Goal: Task Accomplishment & Management: Manage account settings

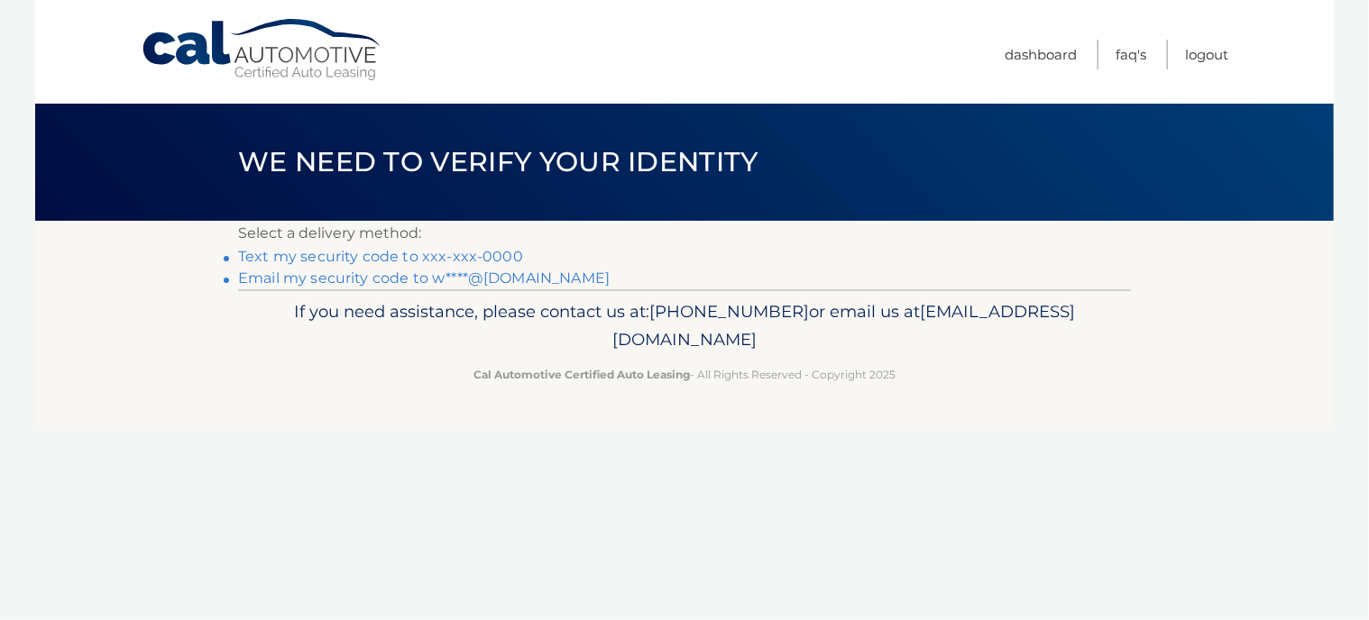
click at [464, 249] on link "Text my security code to xxx-xxx-0000" at bounding box center [380, 256] width 285 height 17
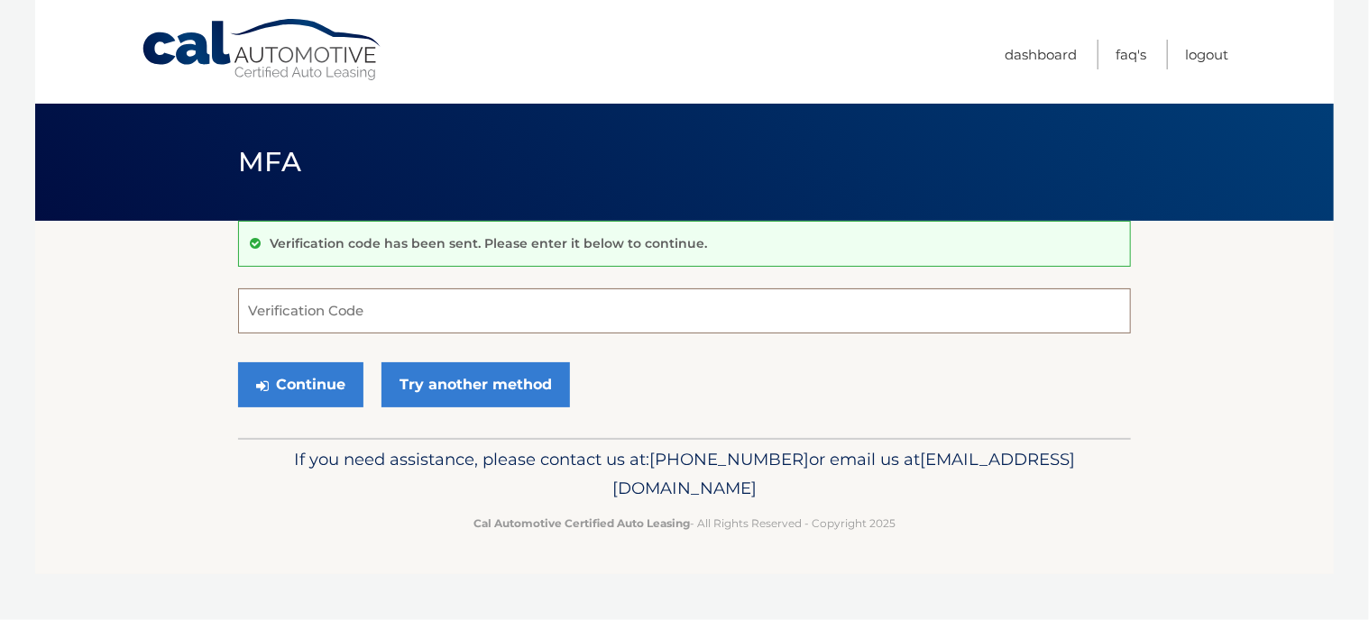
click at [329, 302] on input "Verification Code" at bounding box center [684, 311] width 893 height 45
type input "930906"
click at [300, 384] on button "Continue" at bounding box center [300, 384] width 125 height 45
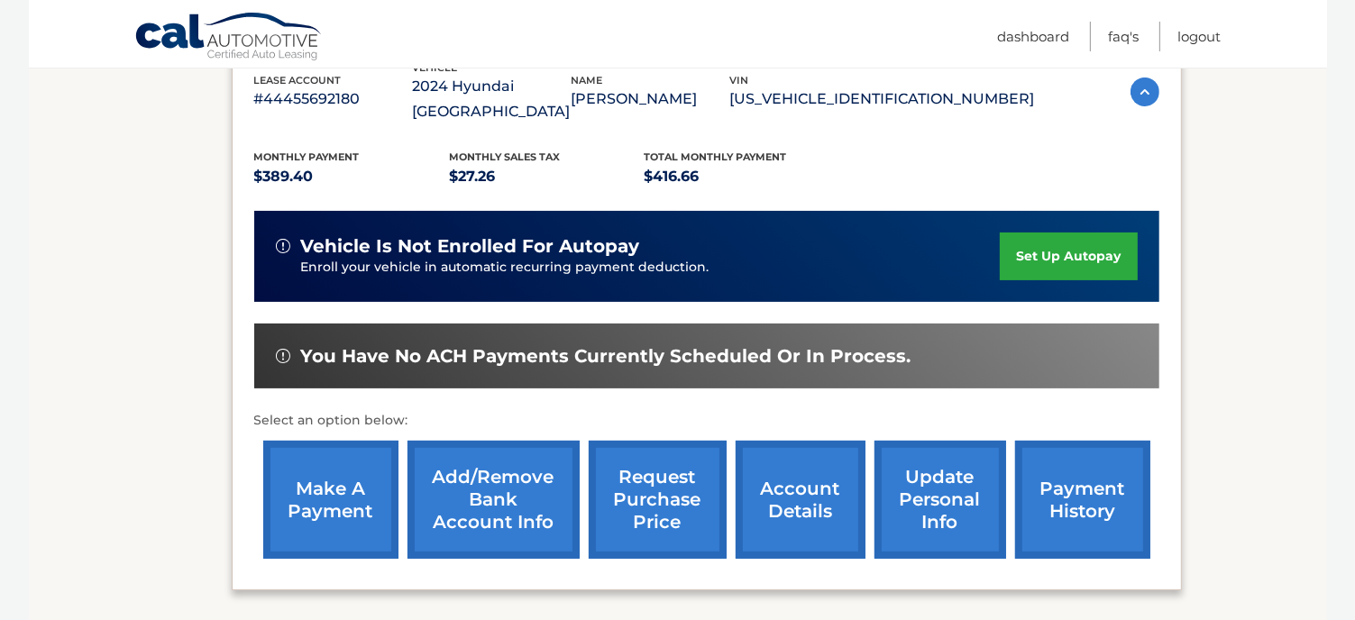
scroll to position [361, 0]
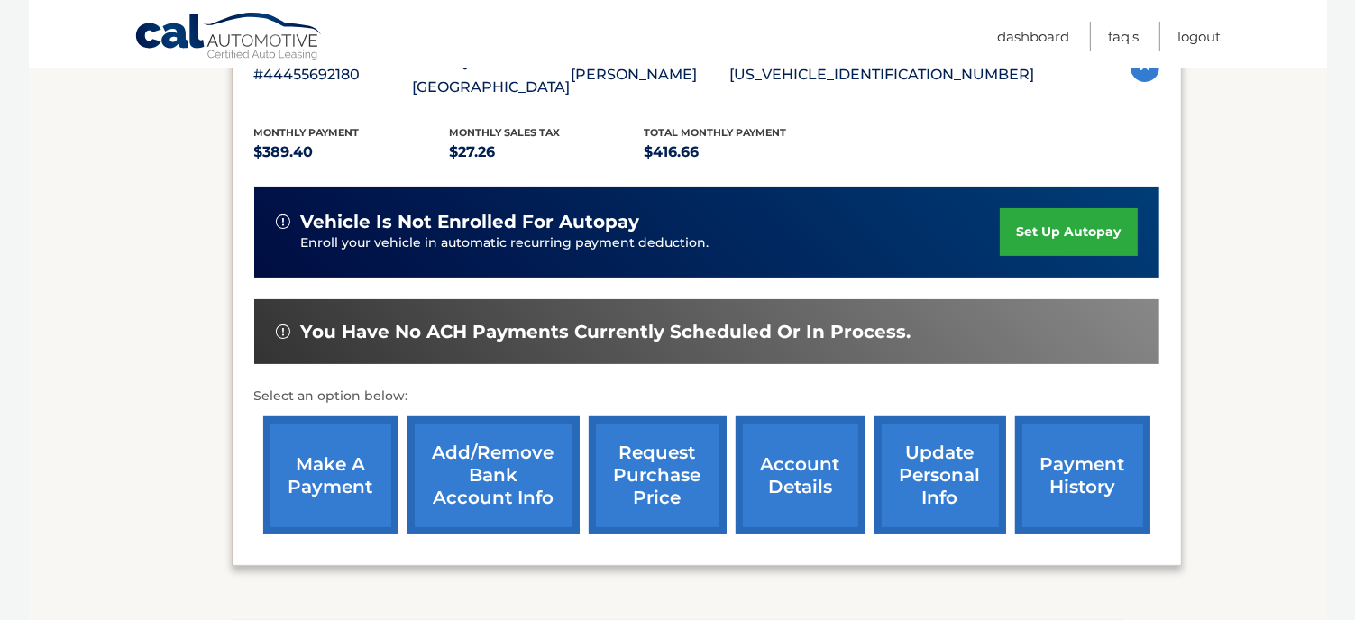
click at [349, 432] on link "make a payment" at bounding box center [330, 476] width 135 height 118
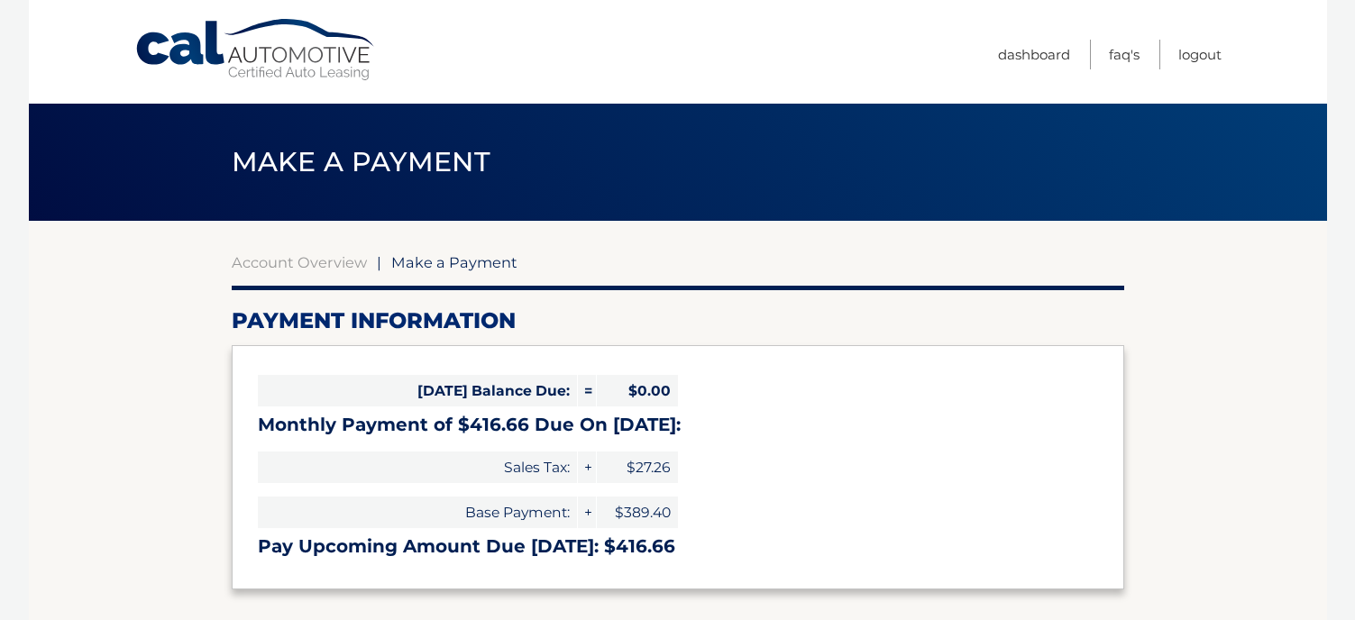
select select "ZTk5MTg1NWYtYWY1YS00MDhmLTkxYTItODEzOTE2YzAzNmE5"
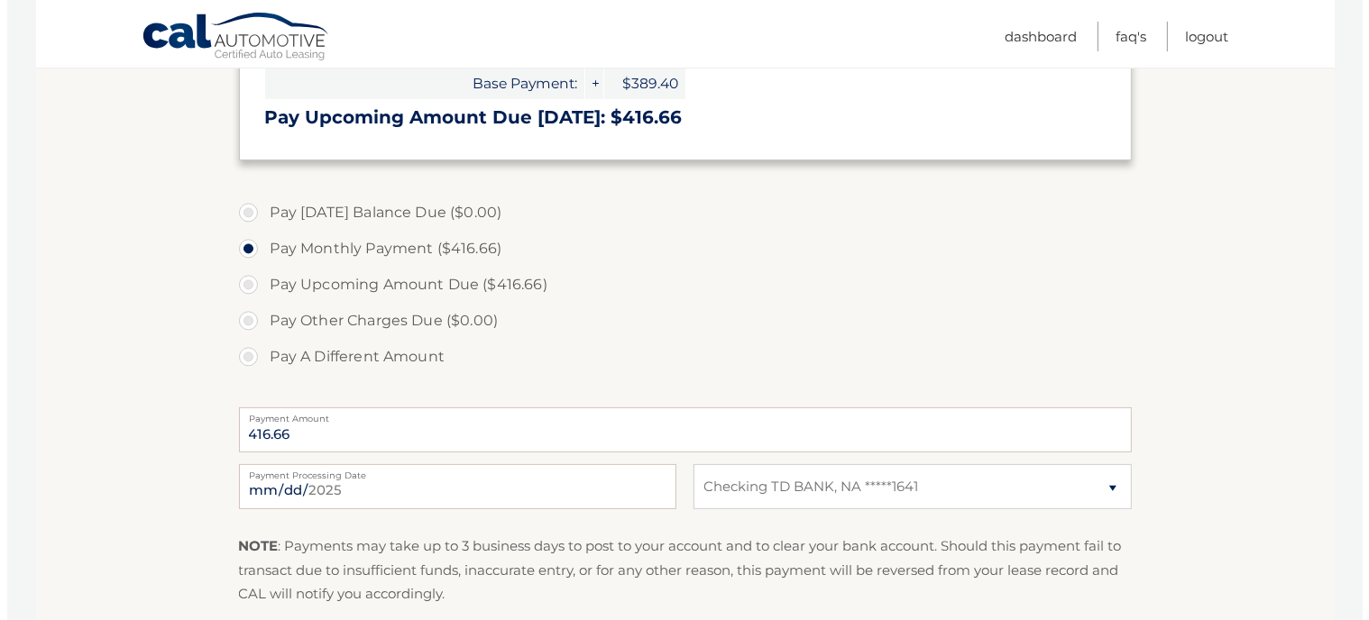
scroll to position [541, 0]
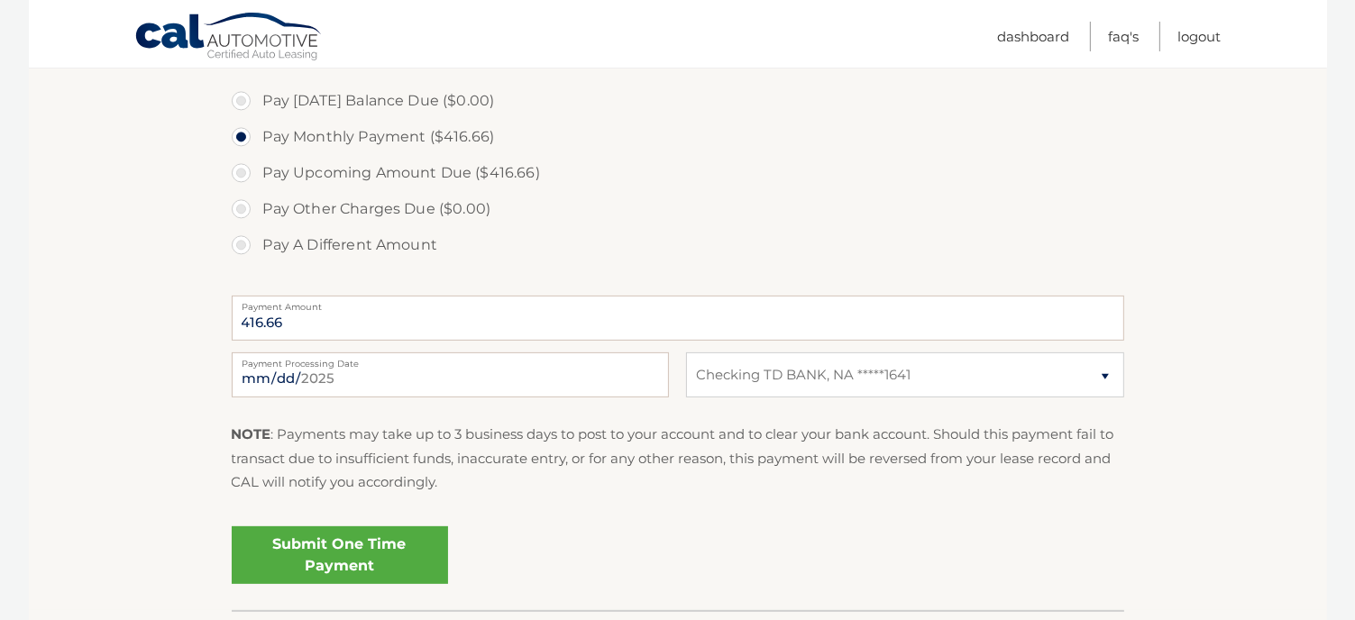
click at [354, 537] on link "Submit One Time Payment" at bounding box center [340, 556] width 216 height 58
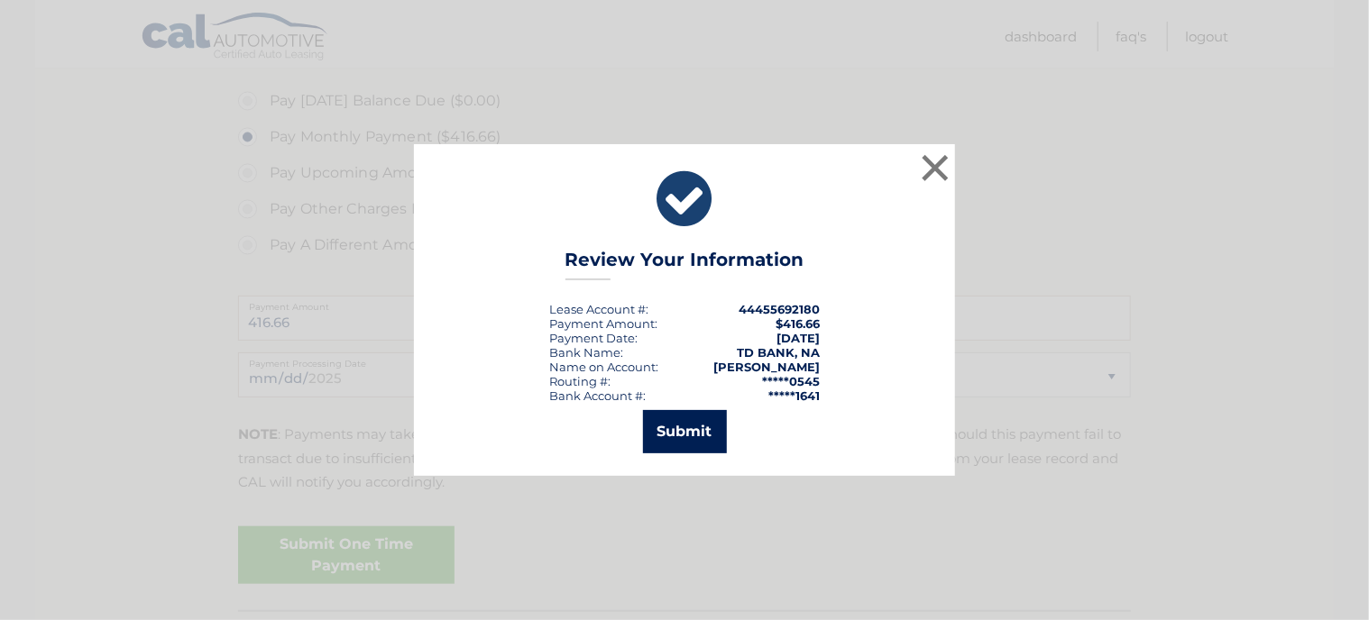
click at [686, 427] on button "Submit" at bounding box center [685, 431] width 84 height 43
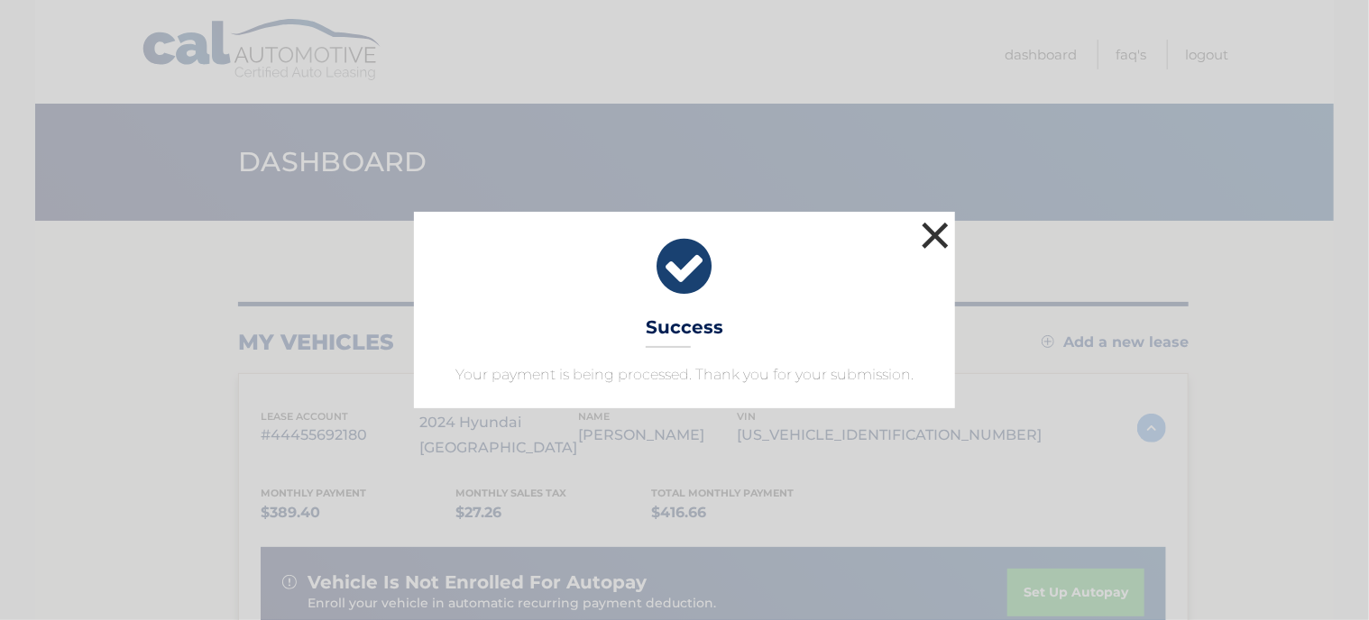
click at [929, 234] on button "×" at bounding box center [935, 235] width 36 height 36
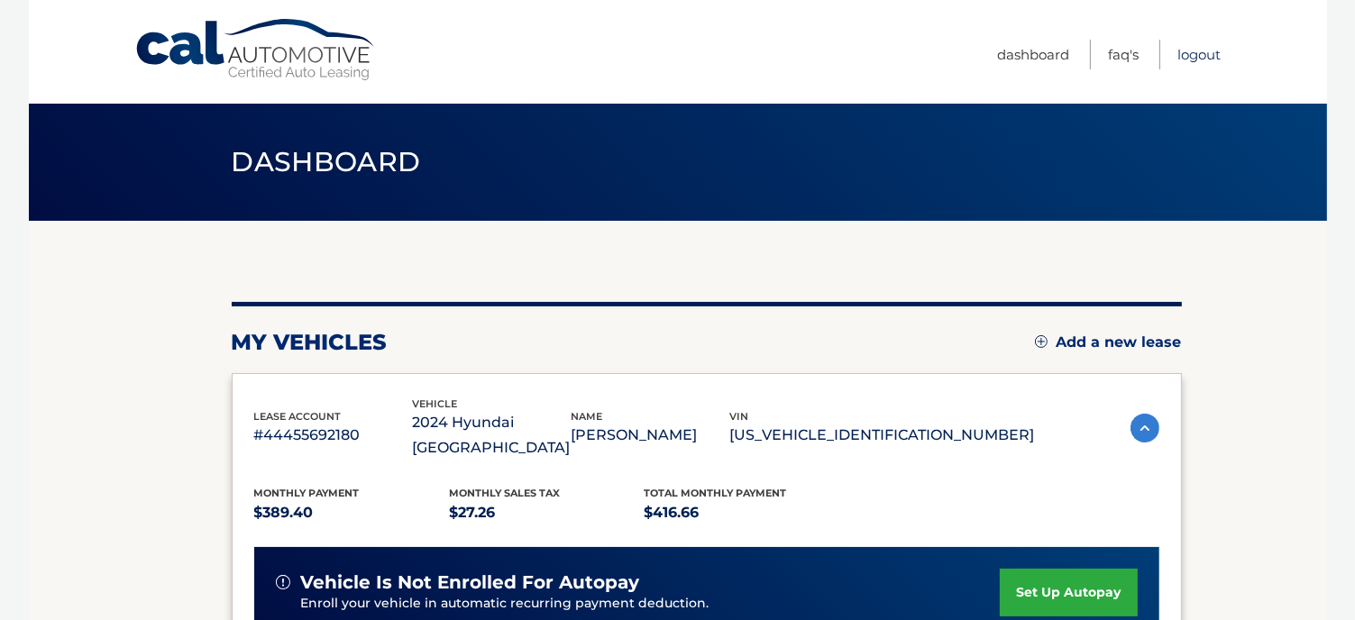
click at [1206, 50] on link "Logout" at bounding box center [1199, 55] width 43 height 30
